Goal: Task Accomplishment & Management: Manage account settings

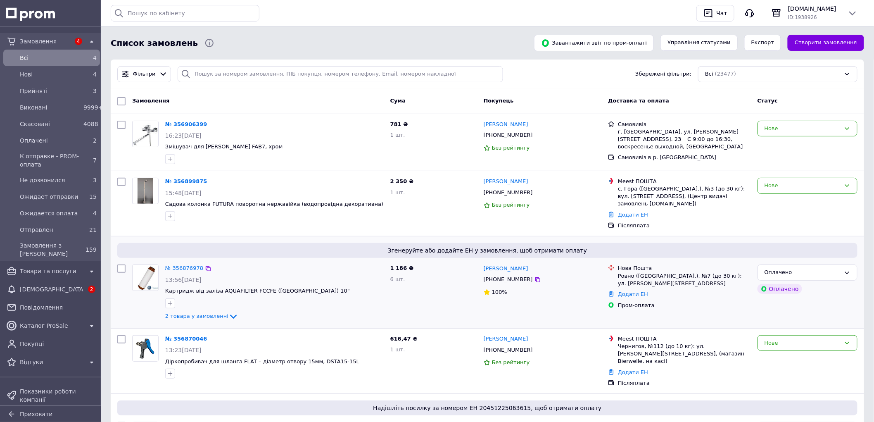
drag, startPoint x: 200, startPoint y: 315, endPoint x: 406, endPoint y: 307, distance: 206.6
click at [201, 314] on span "2 товара у замовленні" at bounding box center [196, 316] width 63 height 6
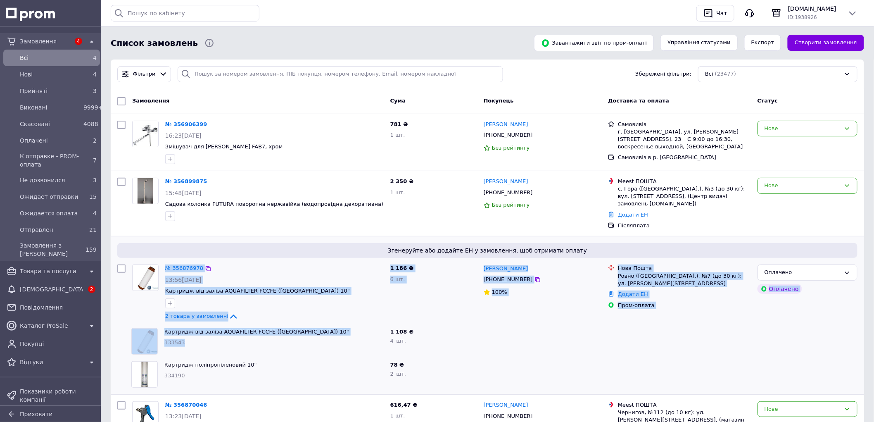
drag, startPoint x: 192, startPoint y: 341, endPoint x: 134, endPoint y: 273, distance: 90.2
click at [134, 273] on div "Згенеруйте або додайте ЕН у замовлення, щоб отримати оплату № 356876978 13:56, …" at bounding box center [487, 315] width 753 height 158
click at [331, 356] on div "Картридж від заліза AQUAFILTER FCCFE (Польща) 10" 333543" at bounding box center [274, 341] width 226 height 33
drag, startPoint x: 322, startPoint y: 383, endPoint x: 137, endPoint y: 267, distance: 218.4
click at [137, 267] on div "Згенеруйте або додайте ЕН у замовлення, щоб отримати оплату № 356876978 13:56, …" at bounding box center [487, 315] width 753 height 158
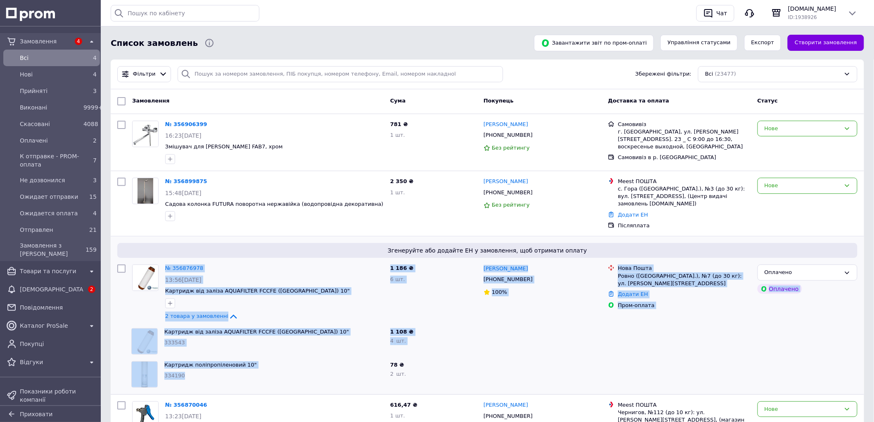
click at [312, 361] on span "Картридж поліпропіленовий 10"" at bounding box center [273, 365] width 219 height 8
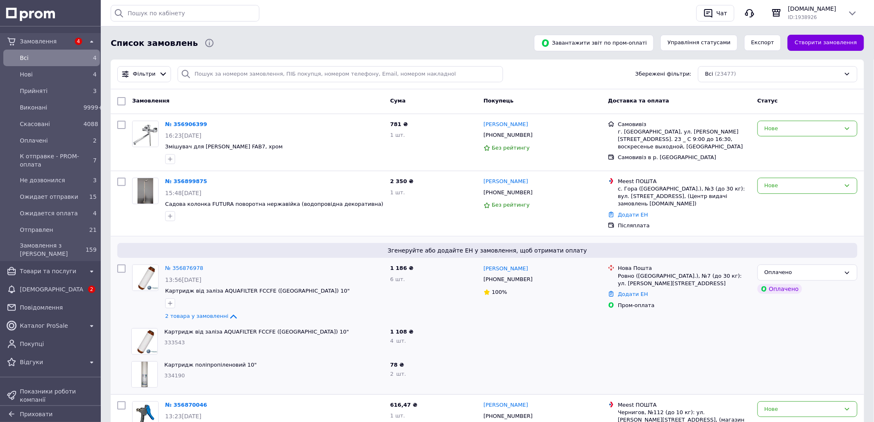
click at [316, 370] on div "Картридж поліпропіленовий 10" 334190" at bounding box center [274, 374] width 226 height 33
click at [332, 367] on span "Картридж поліпропіленовий 10"" at bounding box center [273, 365] width 219 height 8
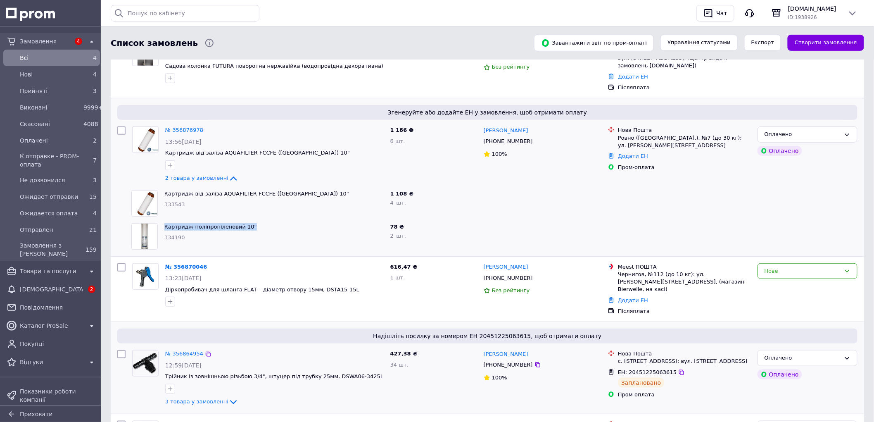
scroll to position [229, 0]
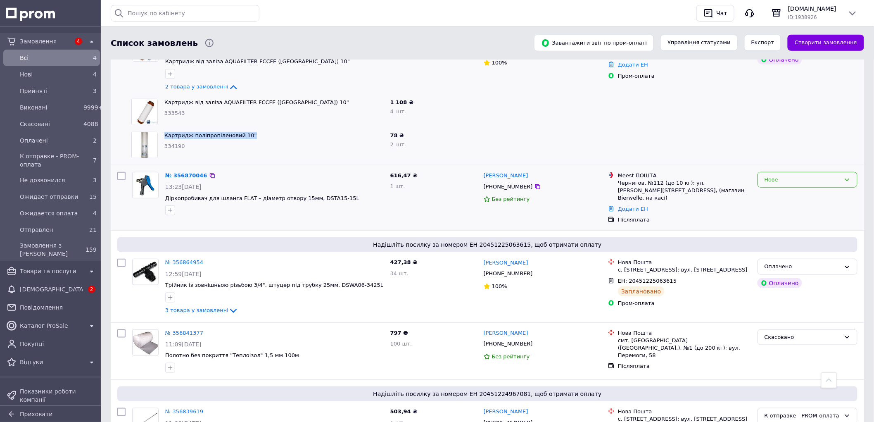
click at [798, 181] on div "Нове" at bounding box center [802, 180] width 76 height 9
drag, startPoint x: 817, startPoint y: 221, endPoint x: 779, endPoint y: 220, distance: 38.4
click at [818, 221] on li "Ожидает отправки" at bounding box center [807, 220] width 99 height 15
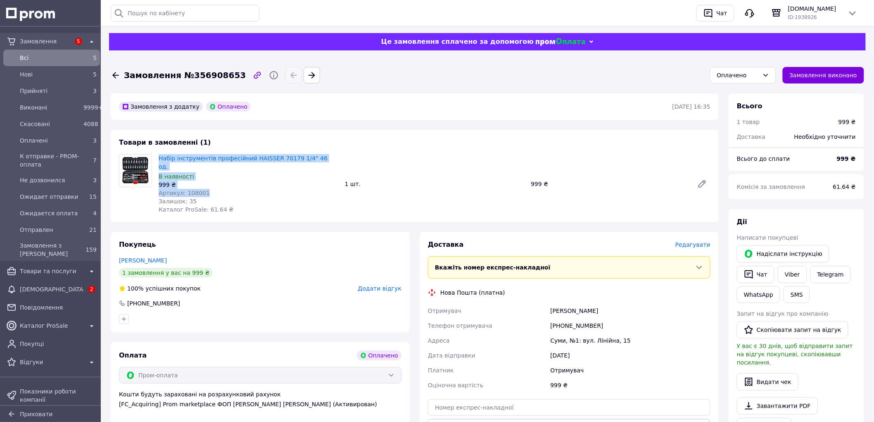
drag, startPoint x: 211, startPoint y: 185, endPoint x: 155, endPoint y: 159, distance: 62.1
click at [155, 159] on div "Набір інструментів професійний HAISSER 70179 1/4" 46 од. В наявності 999 ₴ Арти…" at bounding box center [248, 183] width 186 height 63
copy div "Набір інструментів професійний HAISSER 70179 1/4" 46 од. В наявності 999 ₴ Арти…"
click at [48, 51] on div "Всi 5" at bounding box center [51, 57] width 93 height 13
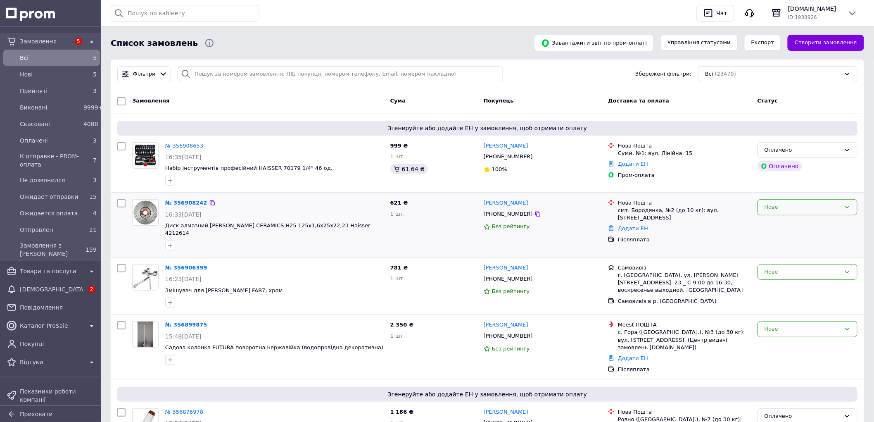
click at [799, 207] on div "Нове" at bounding box center [802, 207] width 76 height 9
click at [797, 244] on li "Ожидает отправки" at bounding box center [807, 247] width 99 height 15
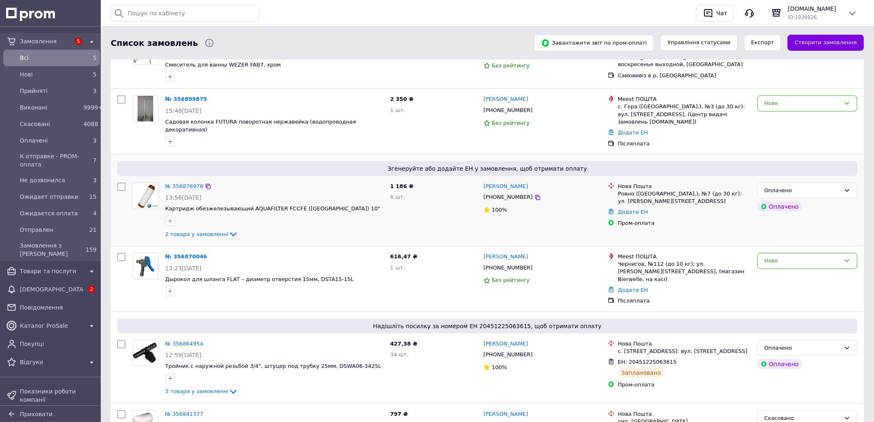
scroll to position [275, 0]
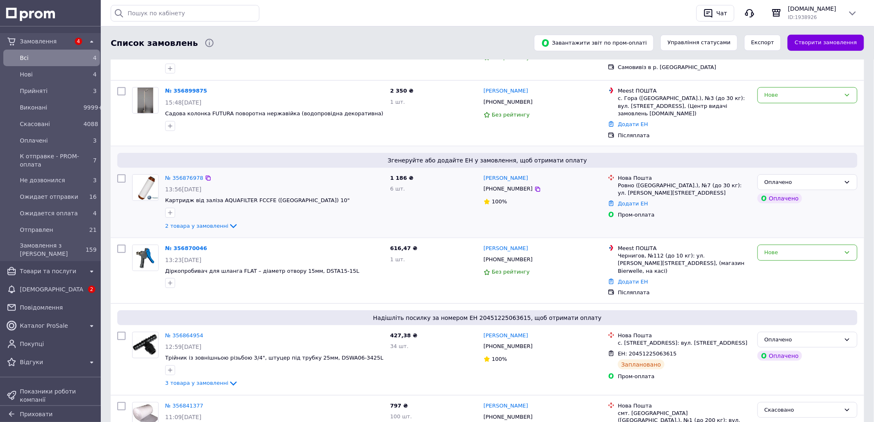
scroll to position [275, 0]
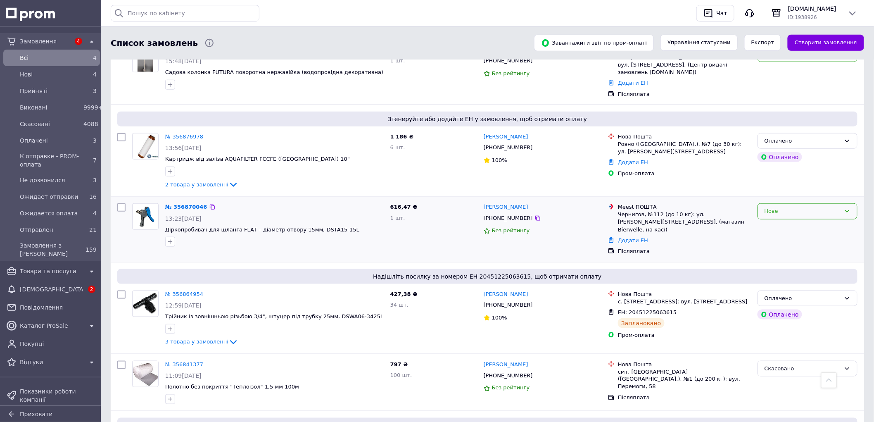
click at [805, 207] on div "Нове" at bounding box center [802, 211] width 76 height 9
click at [815, 244] on li "Ожидает отправки" at bounding box center [807, 251] width 99 height 15
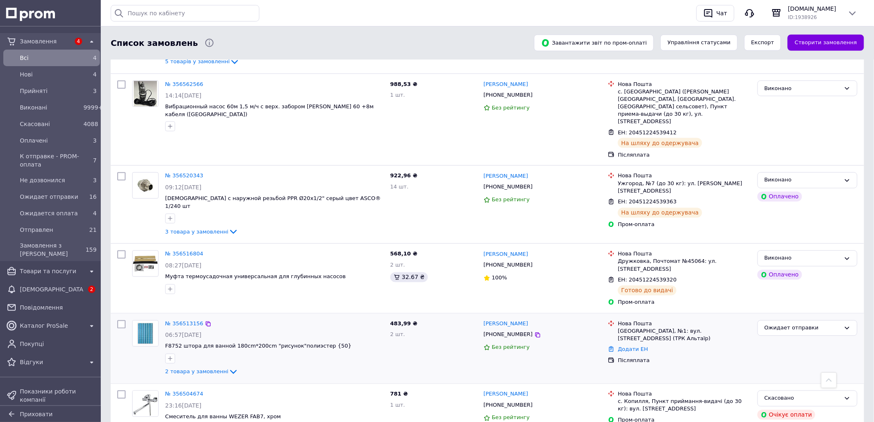
scroll to position [3120, 0]
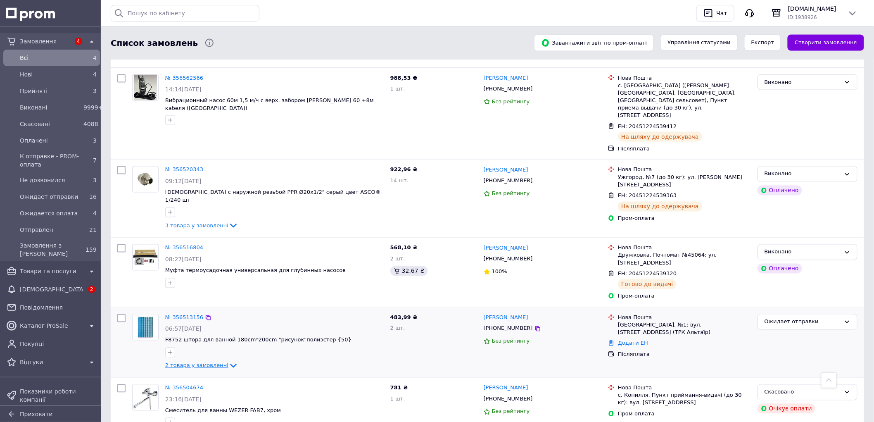
click at [195, 362] on span "2 товара у замовленні" at bounding box center [196, 365] width 63 height 6
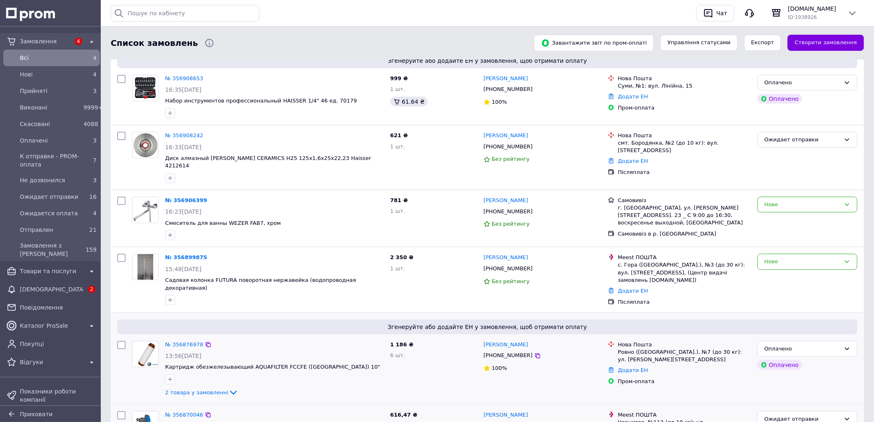
scroll to position [0, 0]
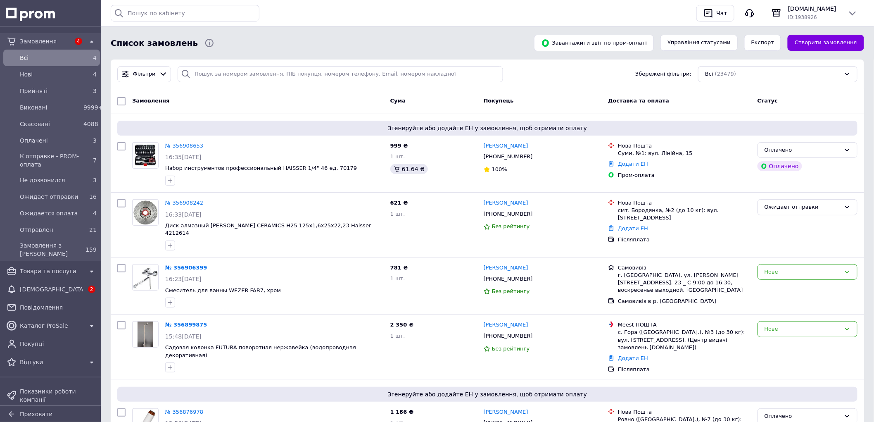
click at [47, 59] on span "Всi" at bounding box center [50, 58] width 60 height 8
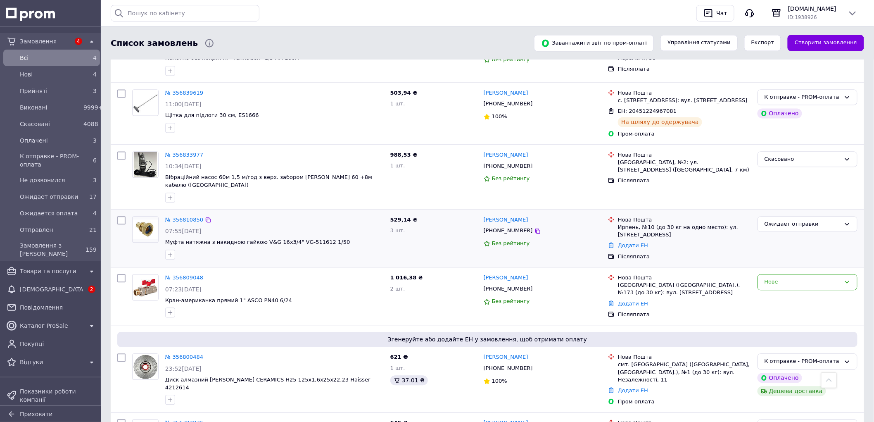
scroll to position [688, 0]
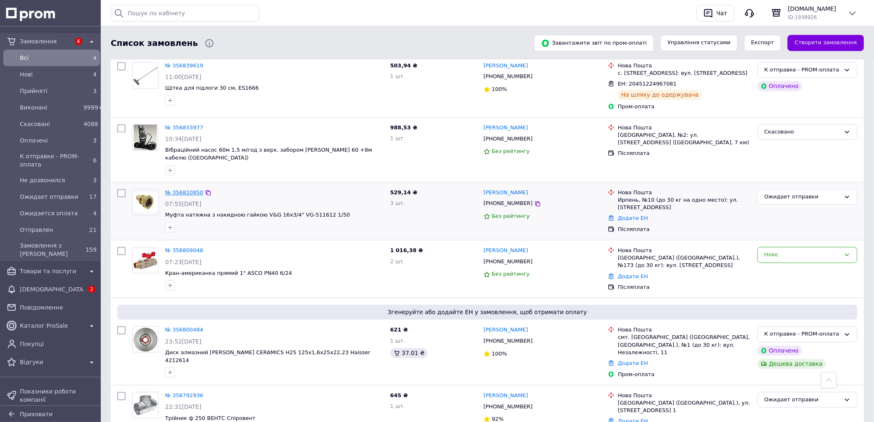
click at [178, 189] on link "№ 356810850" at bounding box center [184, 192] width 38 height 6
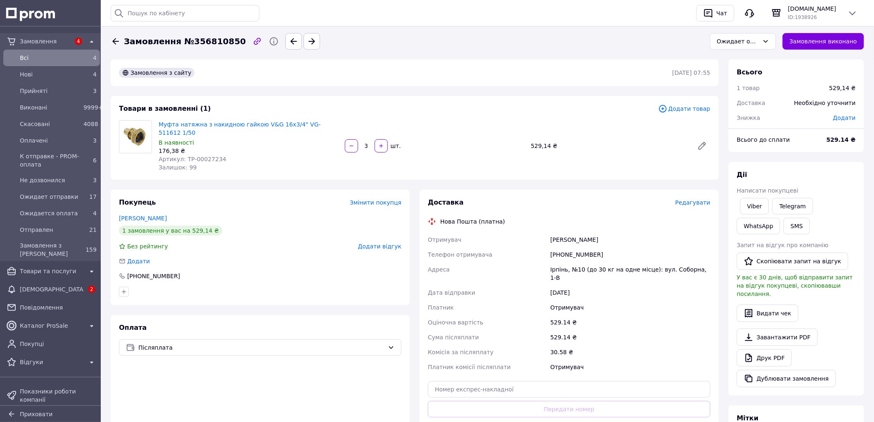
click at [693, 108] on span "Додати товар" at bounding box center [684, 108] width 52 height 9
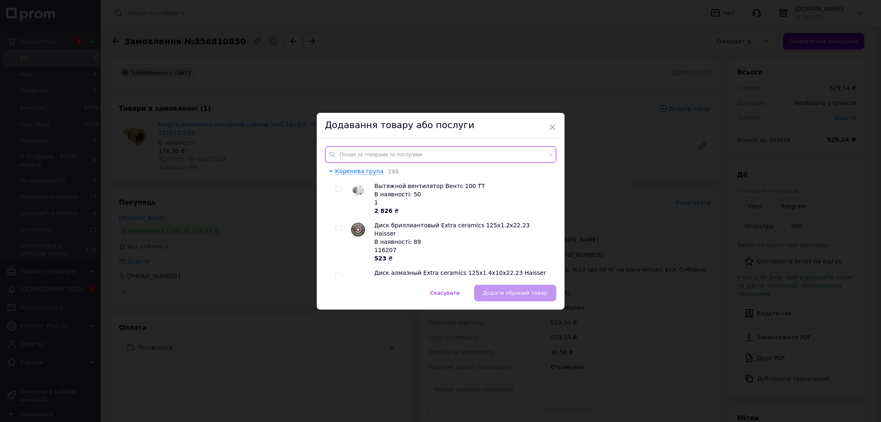
click at [389, 154] on input "text" at bounding box center [440, 154] width 231 height 17
paste input "ТР-00027241"
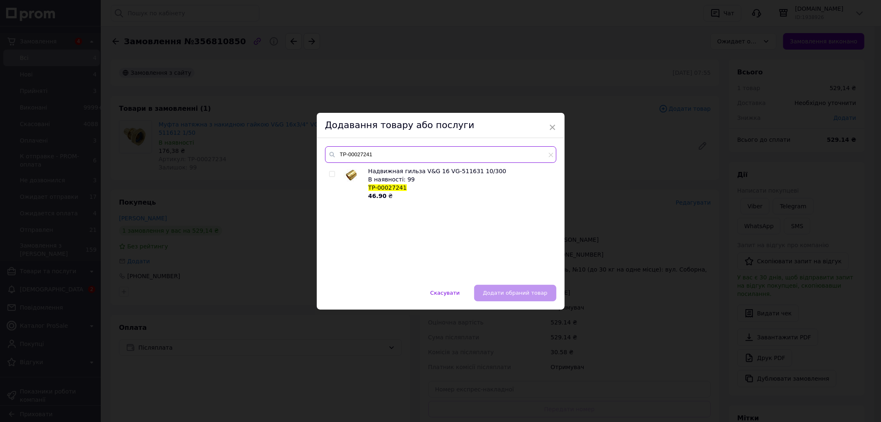
type input "ТР-00027241"
click at [332, 173] on input "checkbox" at bounding box center [331, 173] width 5 height 5
checkbox input "true"
click at [519, 287] on button "Додати обраний товар" at bounding box center [515, 293] width 82 height 17
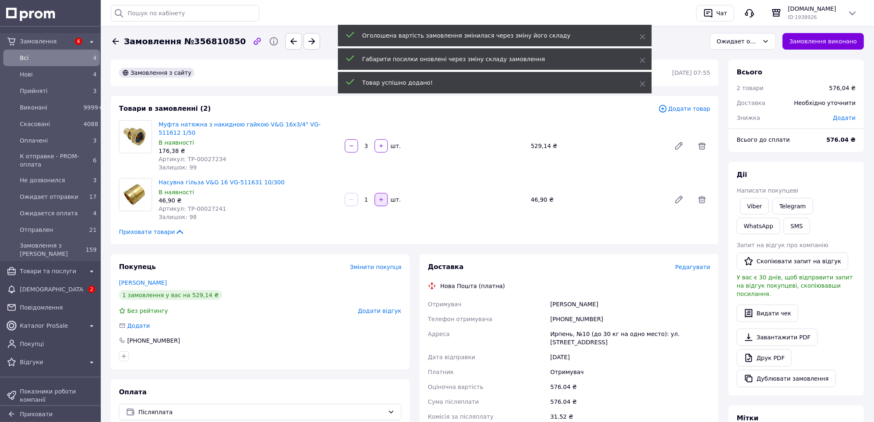
click at [382, 197] on icon "button" at bounding box center [381, 200] width 6 height 6
type input "3"
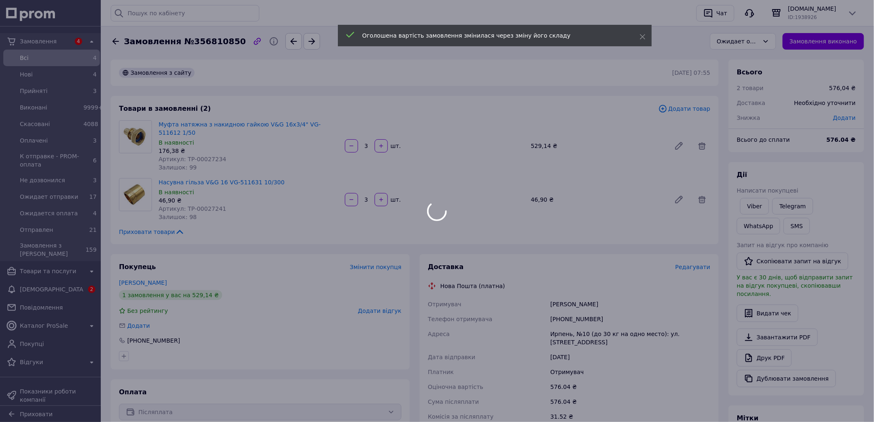
click at [224, 200] on body "Замовлення 4 Всi 4 Нові 4 Прийняті 3 Виконані 9999+ Скасовані 4088 Оплачені 3 К…" at bounding box center [437, 336] width 874 height 672
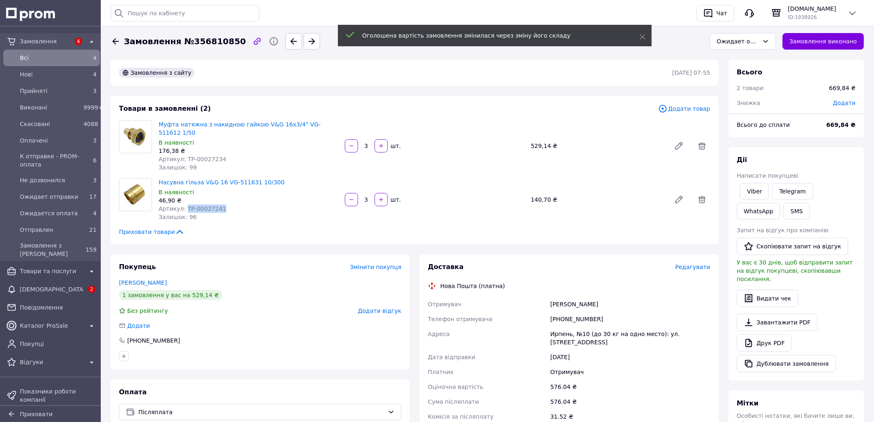
drag, startPoint x: 227, startPoint y: 200, endPoint x: 183, endPoint y: 199, distance: 44.6
click at [183, 204] on div "Артикул: ТР-00027241" at bounding box center [249, 208] width 180 height 8
copy span "ТР-00027241"
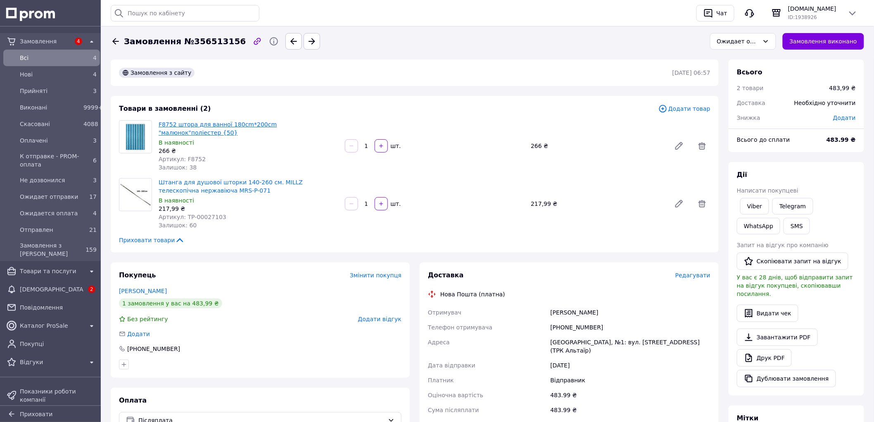
click at [237, 122] on link "F8752 штора для ванної 180cm*200cm "малюнок"поліестер {50}" at bounding box center [218, 128] width 118 height 15
